Goal: Task Accomplishment & Management: Complete application form

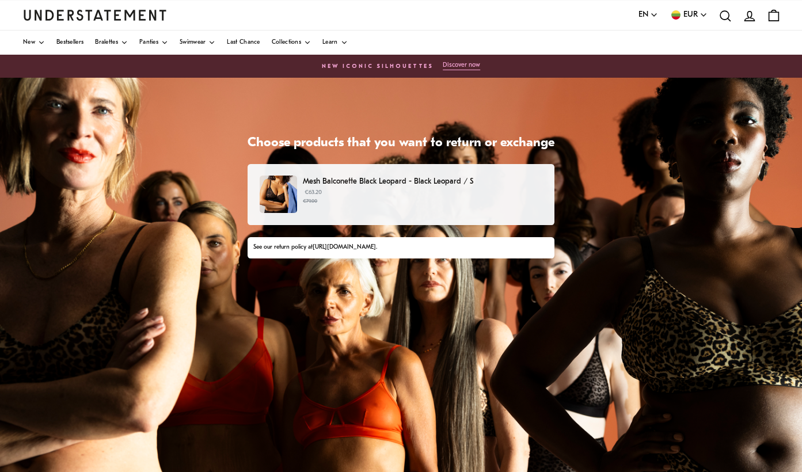
click at [438, 194] on p "€63.20 €79.00" at bounding box center [423, 196] width 240 height 17
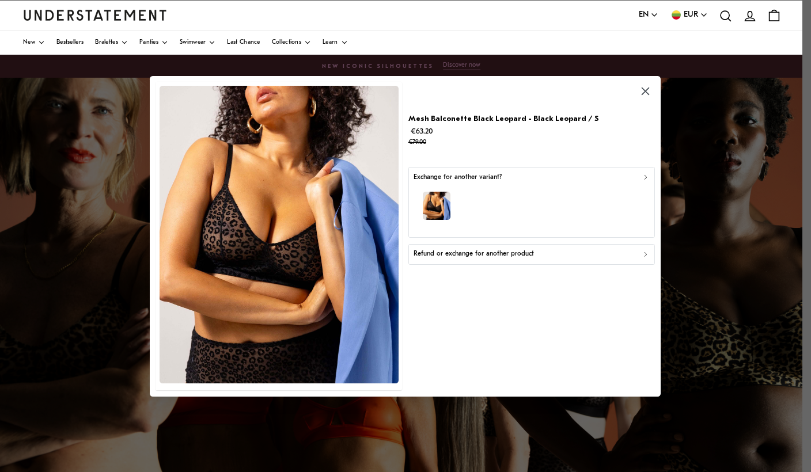
click at [509, 258] on p "Refund or exchange for another product" at bounding box center [473, 254] width 120 height 11
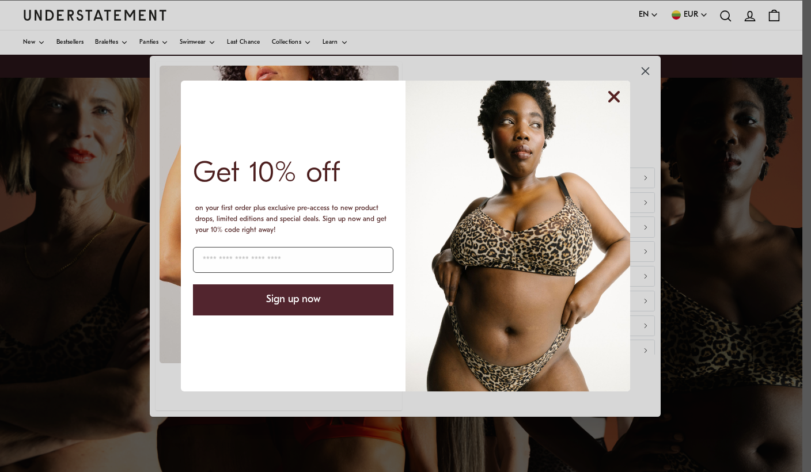
click at [614, 95] on icon "Close dialog" at bounding box center [613, 96] width 9 height 9
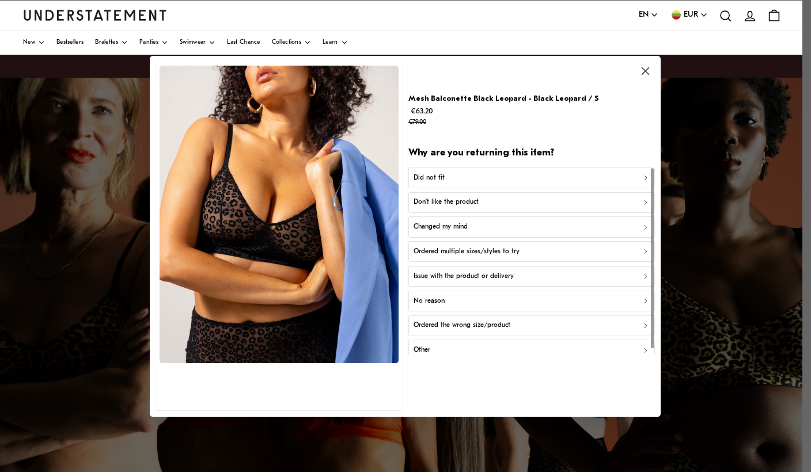
click at [490, 178] on div "Did not fit" at bounding box center [531, 177] width 236 height 11
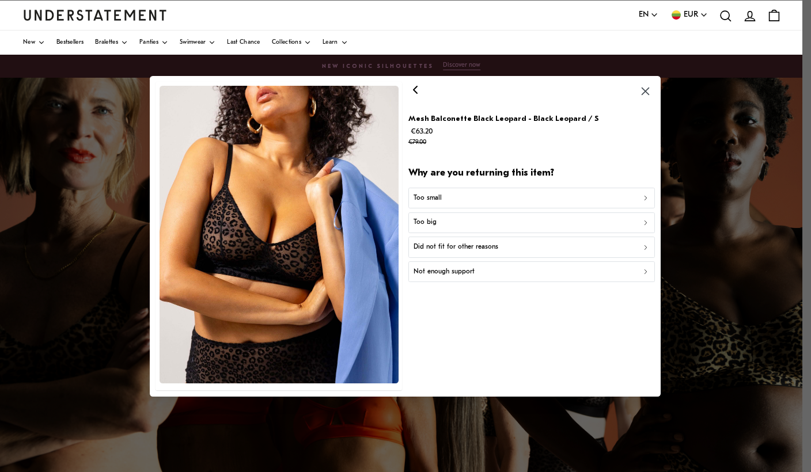
click at [463, 248] on p "Did not fit for other reasons" at bounding box center [455, 247] width 85 height 11
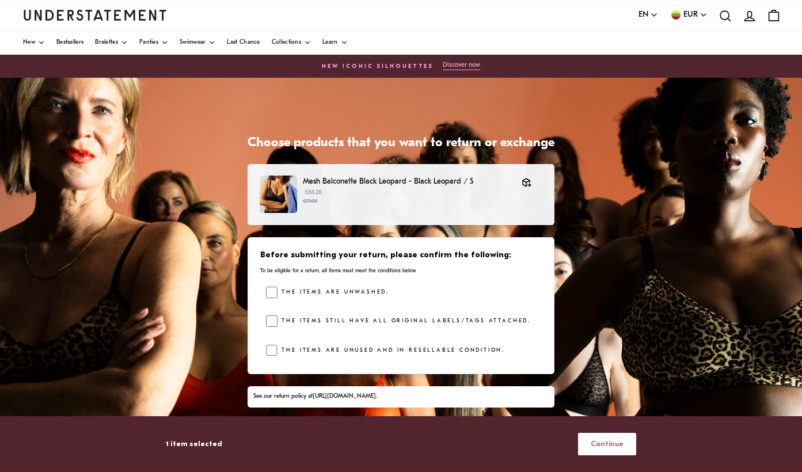
click at [606, 443] on span "Continue" at bounding box center [607, 444] width 33 height 21
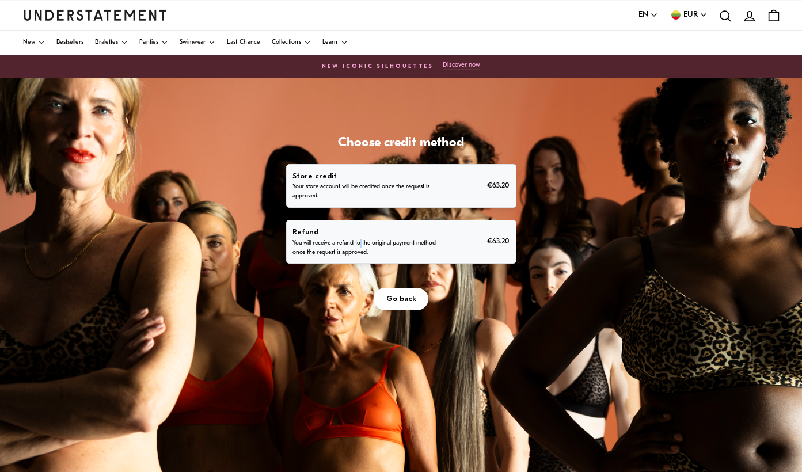
click at [362, 240] on p "You will receive a refund to the original payment method once the request is ap…" at bounding box center [365, 248] width 147 height 18
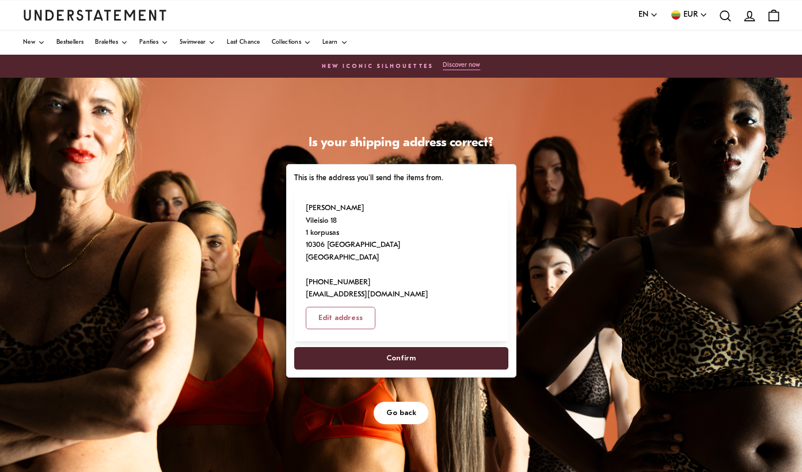
click at [394, 348] on span "Confirm" at bounding box center [400, 358] width 29 height 21
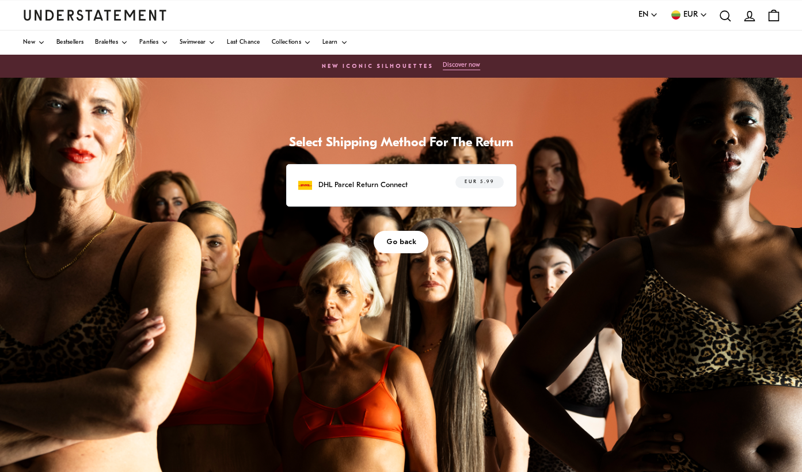
click at [417, 187] on div "DHL Parcel Return Connect EUR 5.99" at bounding box center [400, 185] width 205 height 18
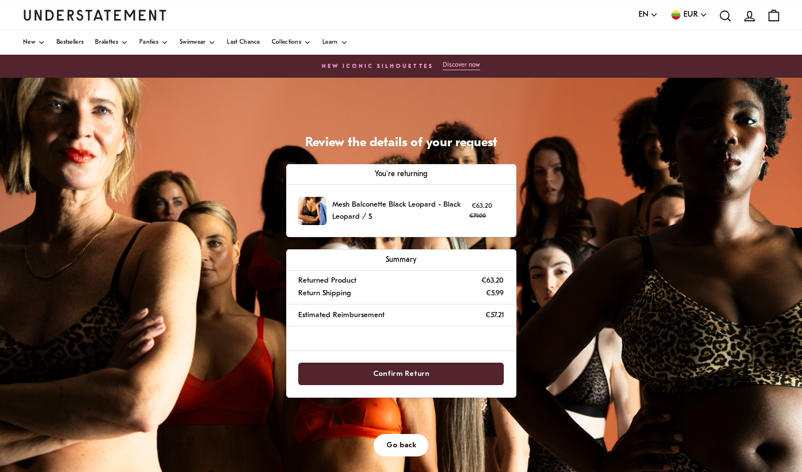
click at [382, 374] on span "Confirm Return" at bounding box center [401, 373] width 56 height 21
